Goal: Use online tool/utility: Utilize a website feature to perform a specific function

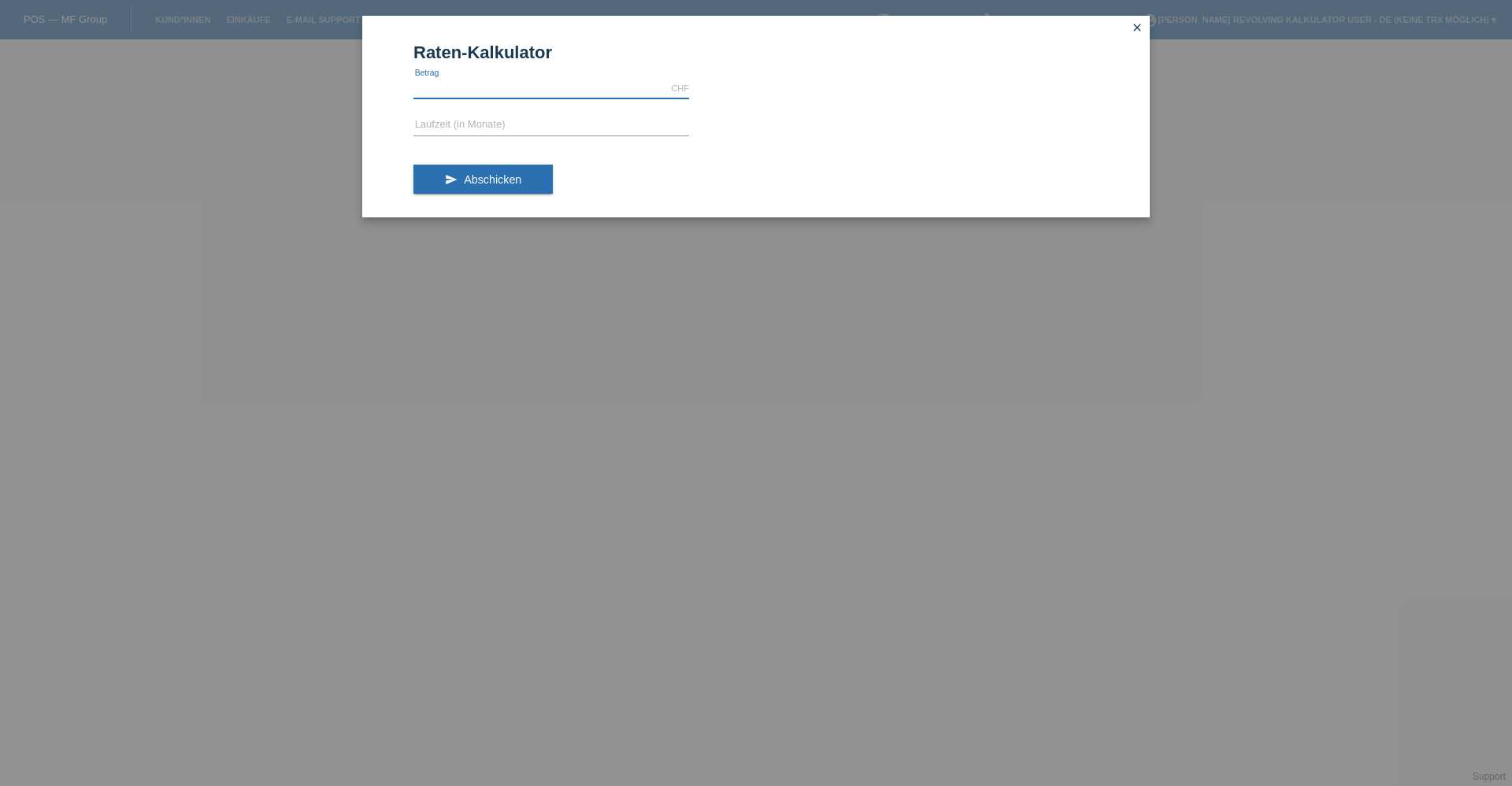
click at [448, 88] on input "text" at bounding box center [551, 88] width 275 height 20
type input "2420.00"
click at [437, 123] on input "text" at bounding box center [551, 125] width 275 height 20
type input "2"
click at [497, 176] on span "Abschicken" at bounding box center [492, 179] width 58 height 12
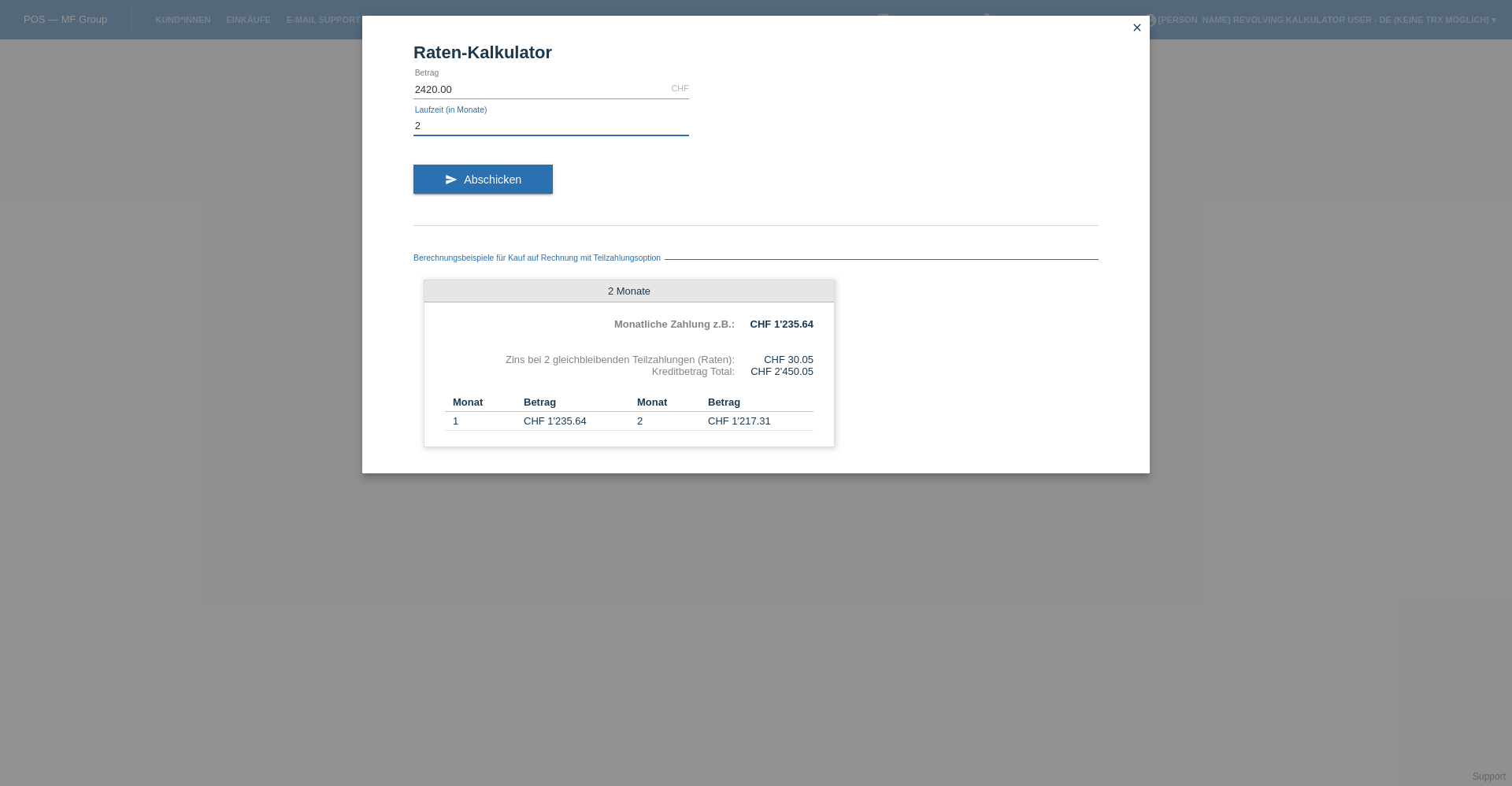
click at [420, 120] on input "2" at bounding box center [551, 125] width 275 height 20
type input "3"
click at [445, 190] on button "send Abschicken" at bounding box center [483, 180] width 139 height 30
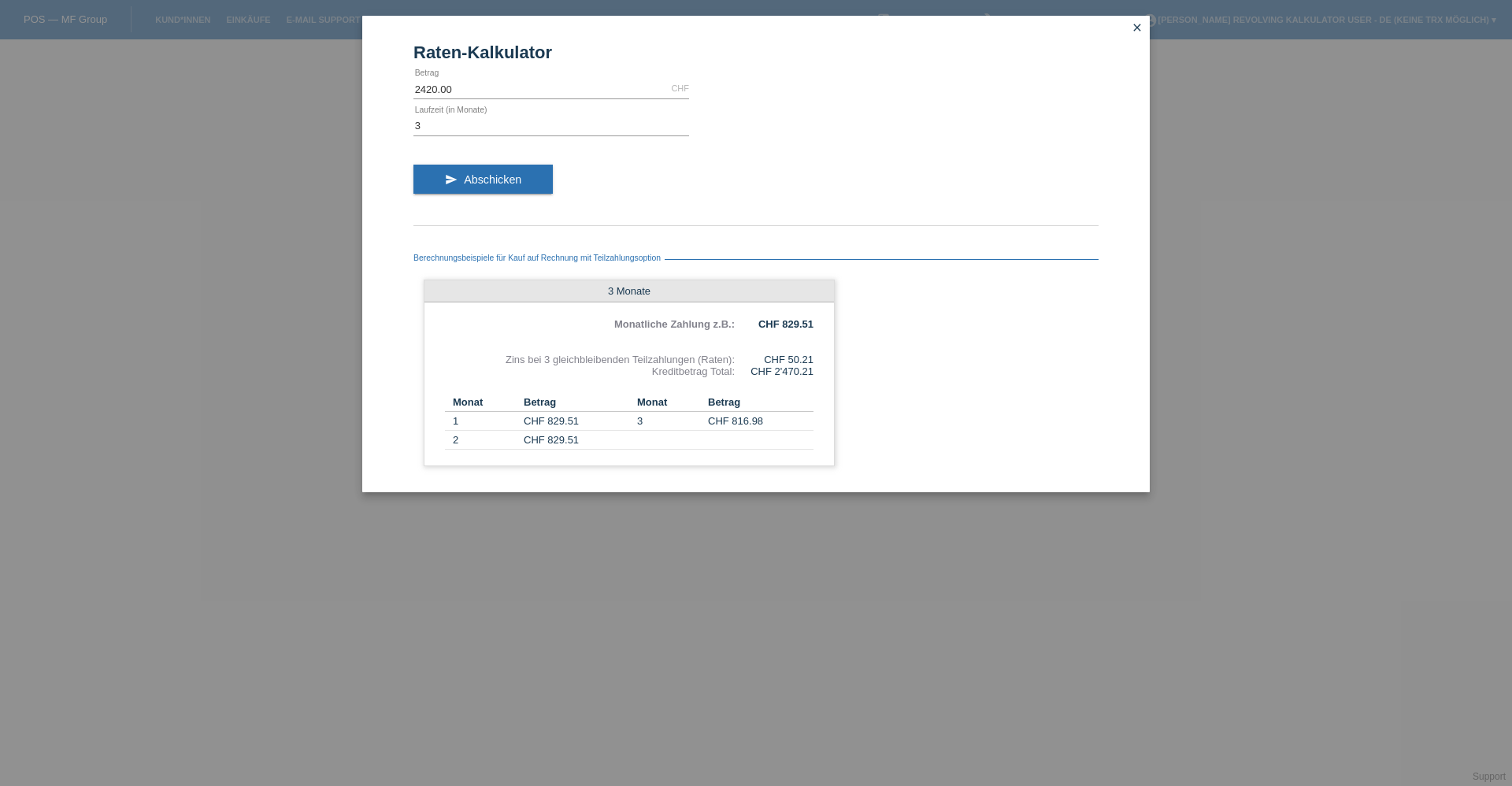
drag, startPoint x: 1135, startPoint y: 30, endPoint x: 1194, endPoint y: 24, distance: 59.3
click at [1134, 29] on icon "close" at bounding box center [1136, 26] width 12 height 12
